Goal: Navigation & Orientation: Find specific page/section

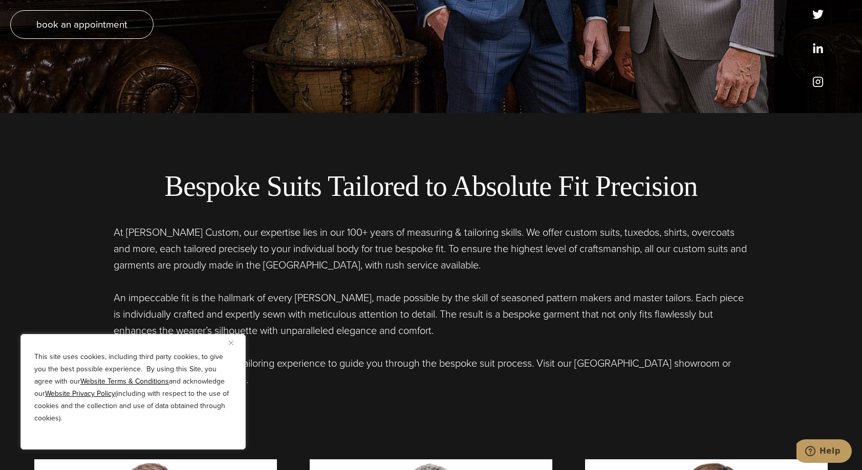
scroll to position [357, 0]
click at [231, 342] on img "Close" at bounding box center [231, 343] width 5 height 5
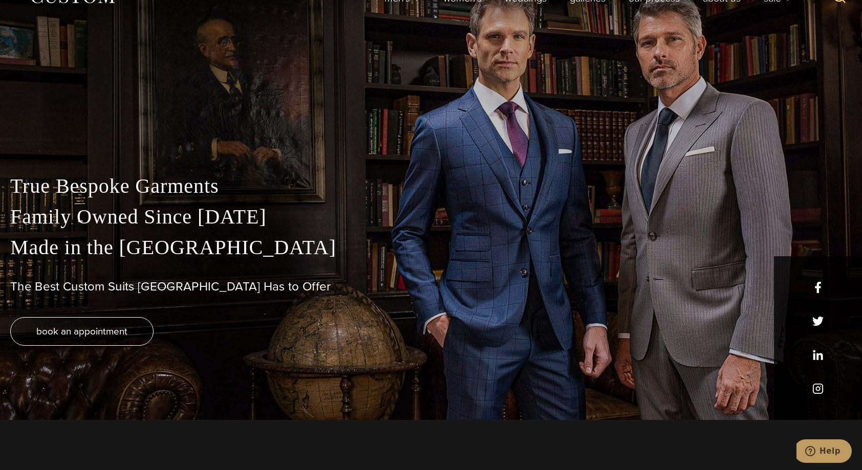
scroll to position [0, 0]
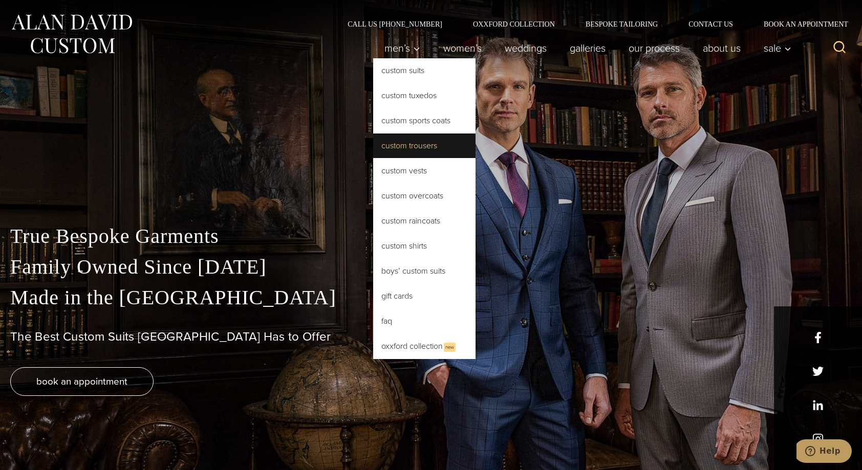
click at [413, 147] on link "Custom Trousers" at bounding box center [424, 146] width 102 height 25
